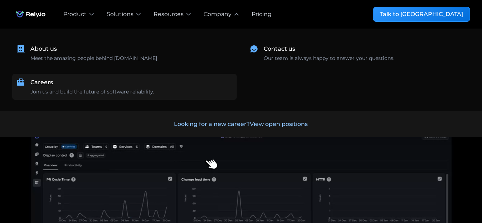
click at [53, 87] on div "Careers" at bounding box center [42, 82] width 23 height 9
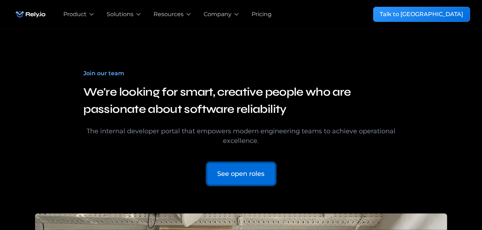
click at [257, 178] on div "See open roles" at bounding box center [240, 174] width 47 height 10
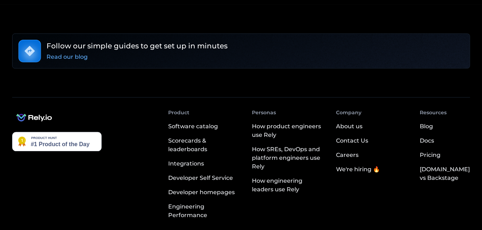
scroll to position [2114, 0]
